Goal: Communication & Community: Answer question/provide support

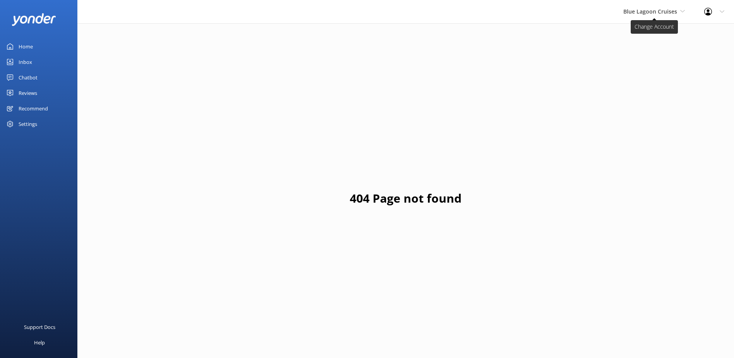
click at [632, 16] on span "Blue Lagoon Cruises" at bounding box center [655, 11] width 62 height 9
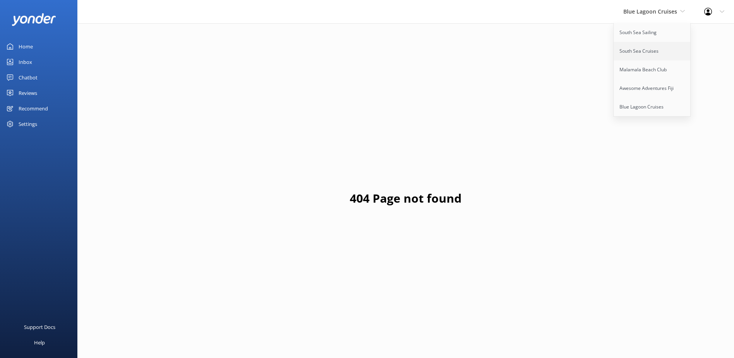
click at [642, 45] on link "South Sea Cruises" at bounding box center [652, 51] width 77 height 19
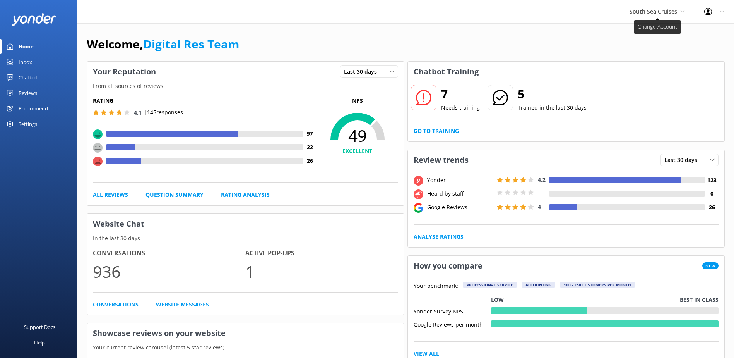
click at [651, 10] on span "South Sea Cruises" at bounding box center [654, 11] width 48 height 7
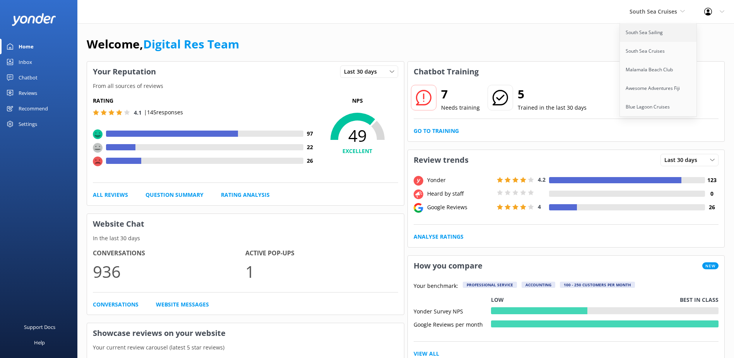
click at [643, 37] on link "South Sea Sailing" at bounding box center [658, 32] width 77 height 19
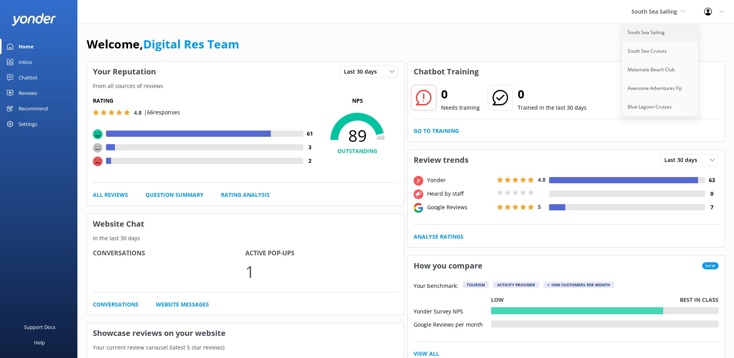
click at [659, 38] on link "South Sea Sailing" at bounding box center [660, 32] width 77 height 19
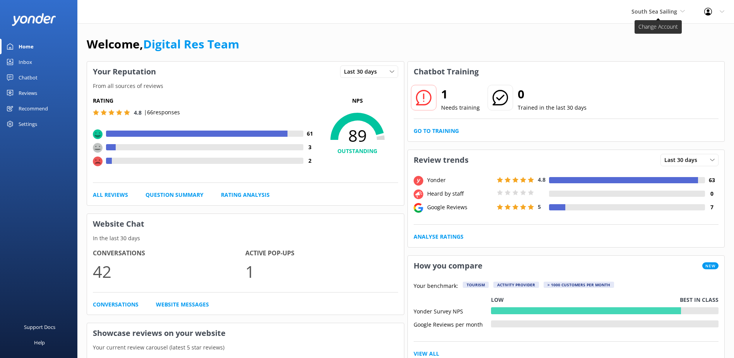
click at [642, 13] on span "South Sea Sailing" at bounding box center [655, 11] width 46 height 7
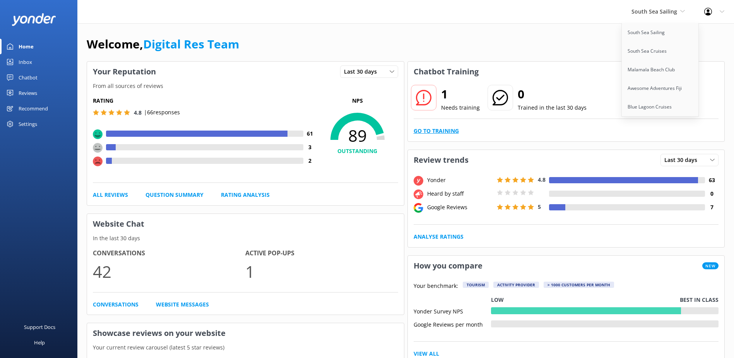
click at [436, 129] on link "Go to Training" at bounding box center [436, 131] width 45 height 9
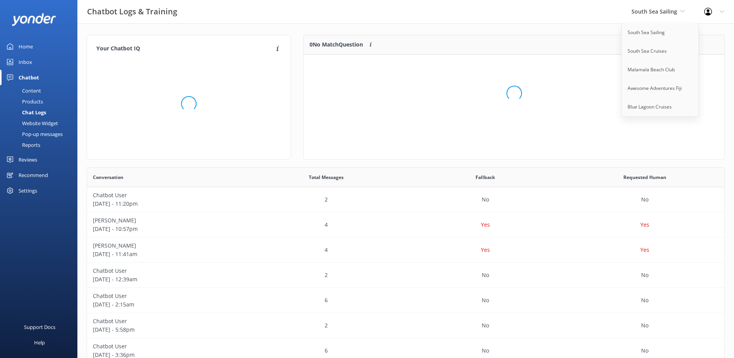
scroll to position [266, 632]
click at [518, 128] on div "Loading.." at bounding box center [514, 93] width 405 height 358
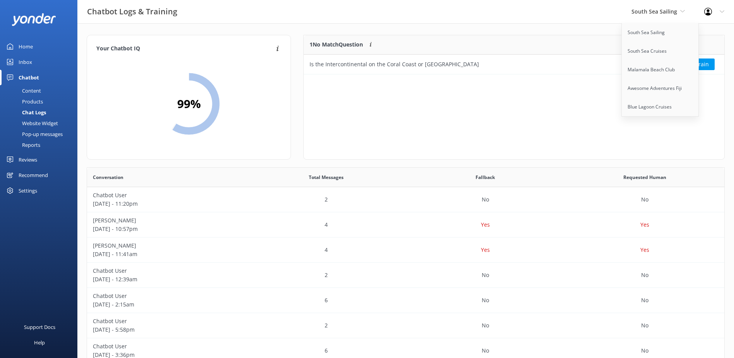
click at [496, 98] on div "1 No Match Question Customers sometimes ask questions that don't fully match an…" at bounding box center [514, 97] width 422 height 125
click at [683, 14] on span "South Sea Sailing" at bounding box center [658, 11] width 53 height 9
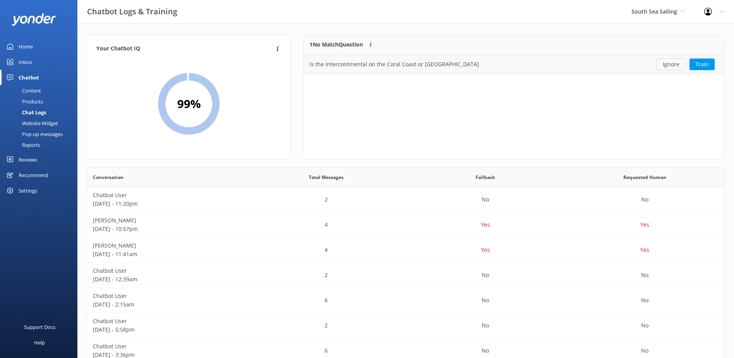
click at [675, 67] on button "Ignore" at bounding box center [671, 64] width 29 height 12
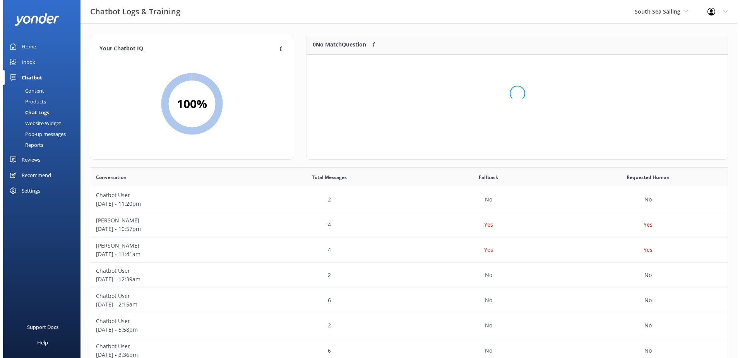
scroll to position [91, 415]
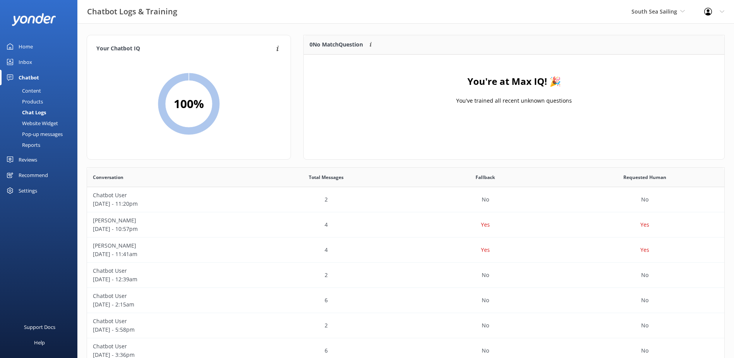
click at [29, 62] on div "Inbox" at bounding box center [26, 61] width 14 height 15
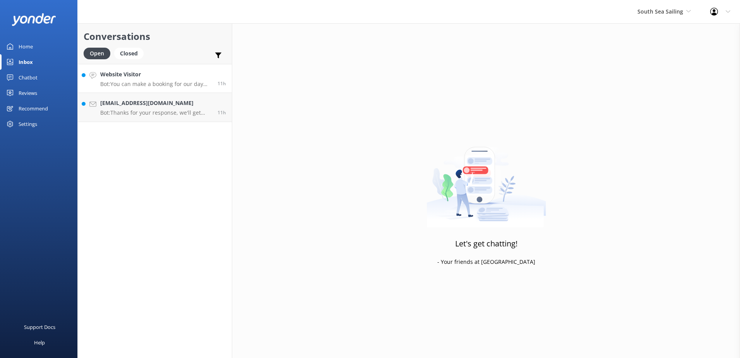
click at [171, 93] on link "Website Visitor Bot: You can make a booking for our day trip or sunset cruise o…" at bounding box center [155, 78] width 154 height 29
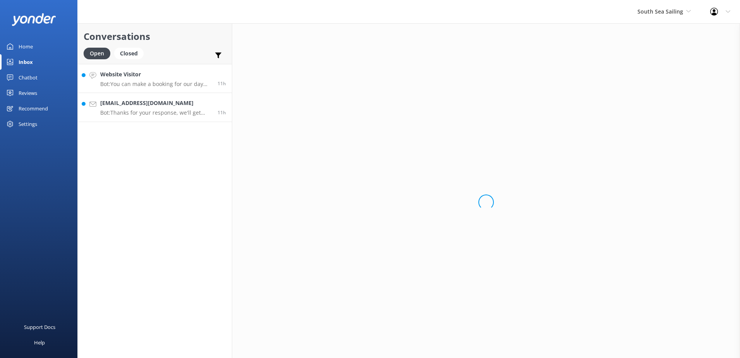
click at [161, 115] on p "Bot: Thanks for your response, we'll get back to you as soon as we can during o…" at bounding box center [155, 112] width 111 height 7
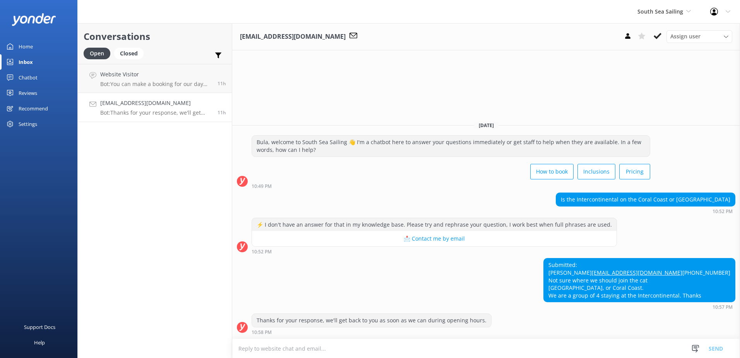
click at [500, 346] on textarea at bounding box center [486, 348] width 508 height 19
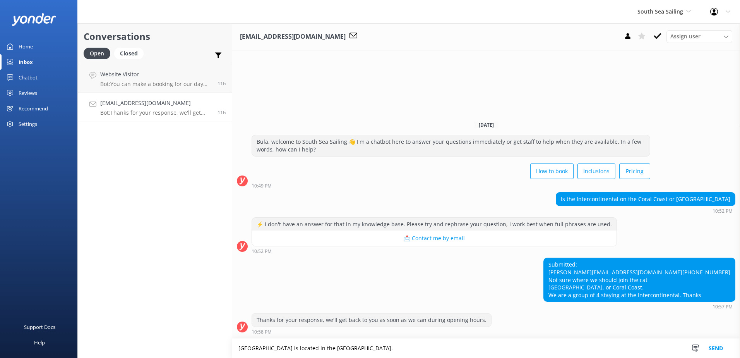
type textarea "[GEOGRAPHIC_DATA] is located in the [GEOGRAPHIC_DATA]."
click at [718, 348] on button "Send" at bounding box center [715, 347] width 29 height 19
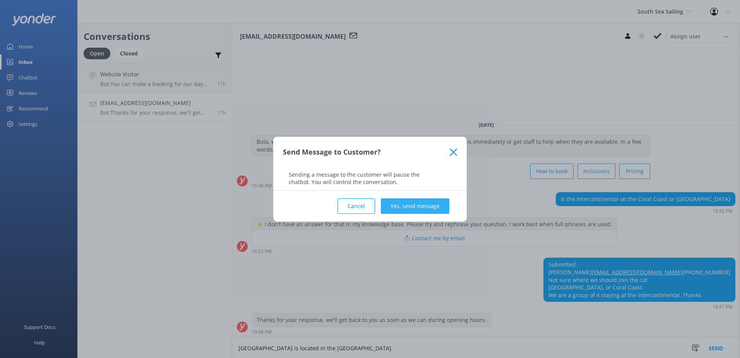
click at [423, 207] on button "Yes, send message" at bounding box center [415, 205] width 69 height 15
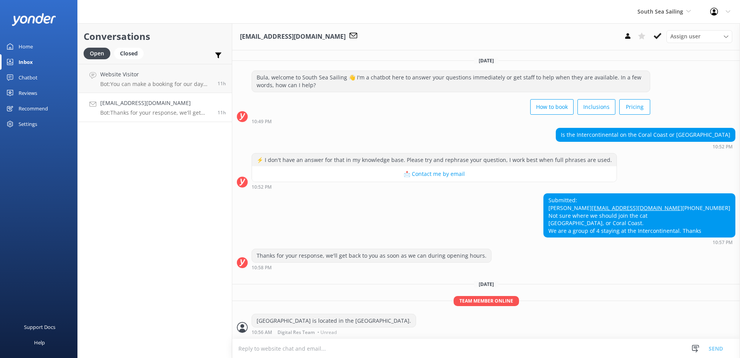
scroll to position [15, 0]
